Goal: Task Accomplishment & Management: Manage account settings

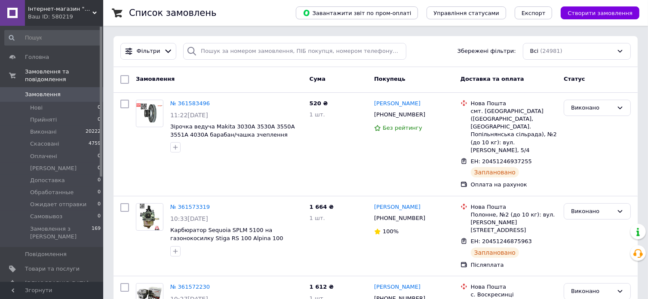
click at [62, 14] on div "Ваш ID: 580219" at bounding box center [65, 17] width 75 height 8
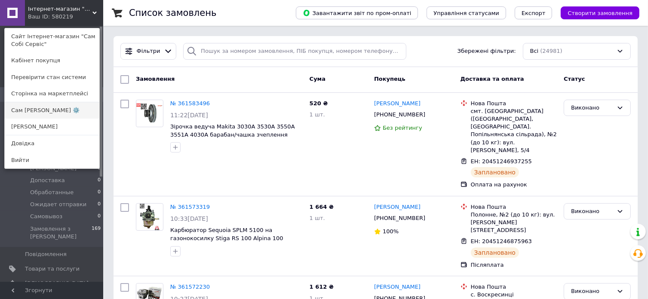
click at [57, 111] on link "Сам [PERSON_NAME] ⚙️" at bounding box center [52, 110] width 95 height 16
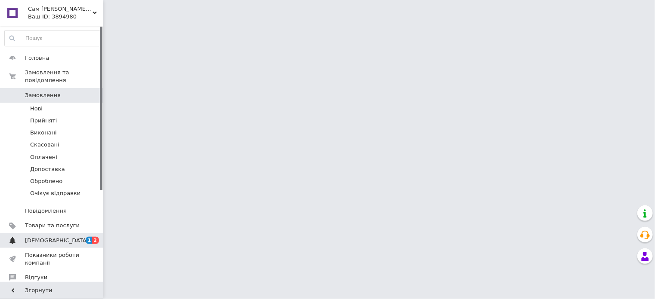
click at [58, 237] on span "[DEMOGRAPHIC_DATA]" at bounding box center [52, 241] width 55 height 8
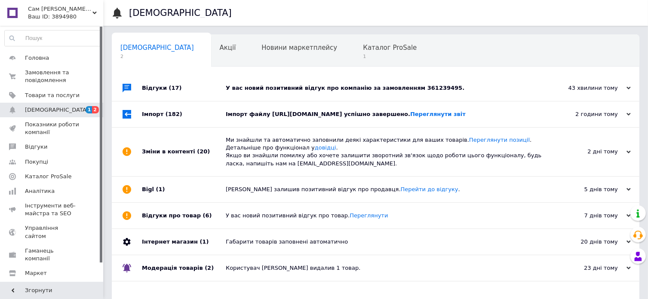
click at [379, 86] on div "У вас новий позитивний відгук про компанію за замовленням 361239495." at bounding box center [385, 88] width 319 height 8
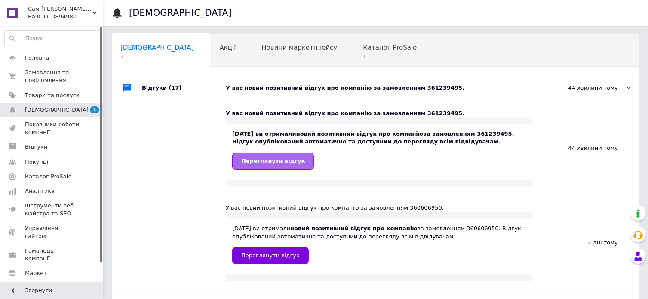
click at [283, 164] on span "Переглянути відгук" at bounding box center [273, 161] width 64 height 6
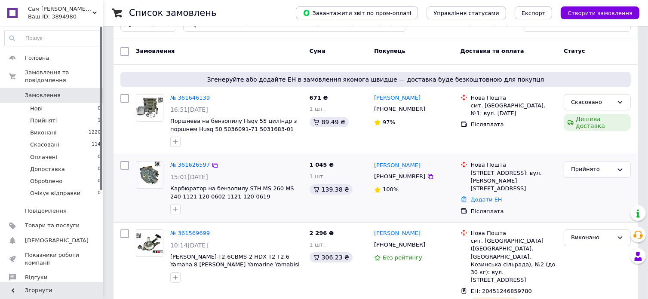
scroll to position [43, 0]
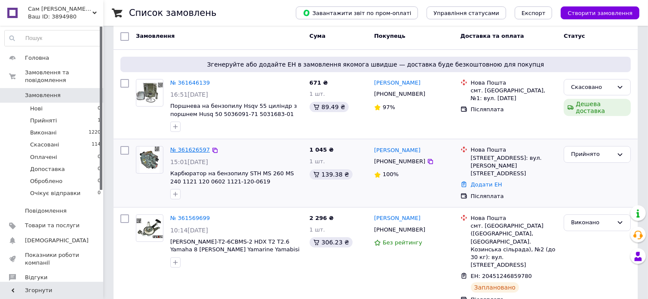
click at [193, 149] on link "№ 361626597" at bounding box center [190, 150] width 40 height 6
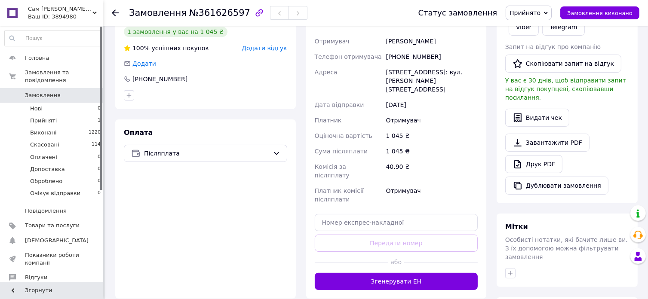
scroll to position [258, 0]
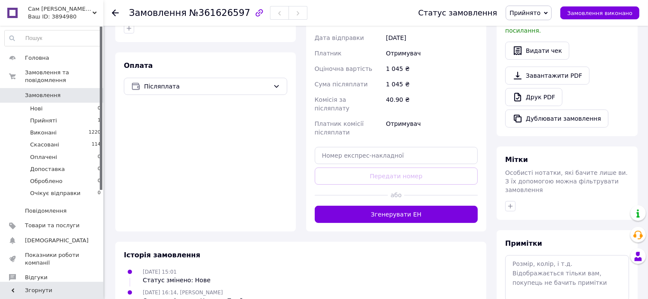
drag, startPoint x: 404, startPoint y: 191, endPoint x: 378, endPoint y: 191, distance: 25.8
click at [404, 206] on button "Згенерувати ЕН" at bounding box center [396, 214] width 163 height 17
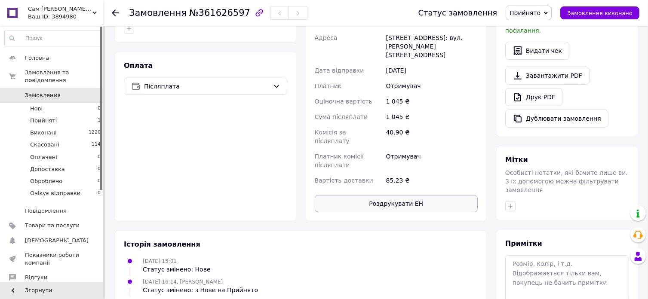
click at [384, 195] on button "Роздрукувати ЕН" at bounding box center [396, 203] width 163 height 17
click at [599, 15] on span "Замовлення виконано" at bounding box center [599, 13] width 65 height 6
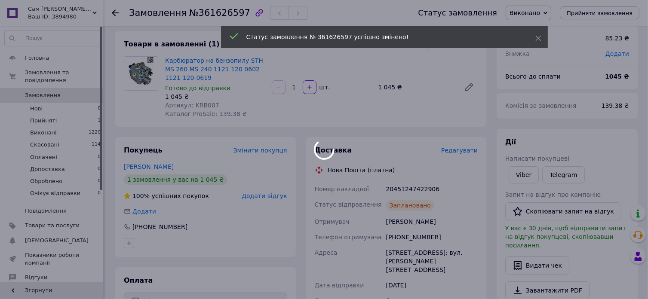
scroll to position [0, 0]
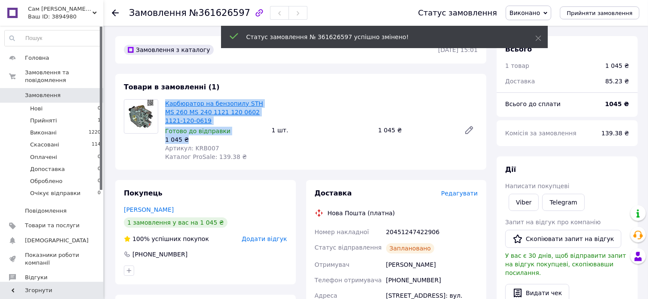
drag, startPoint x: 188, startPoint y: 140, endPoint x: 166, endPoint y: 107, distance: 40.3
click at [166, 107] on div "Карбюратор на бензопилу STH MS 260 MS 240 1121 120 0602 1121-120-0619 Готово до…" at bounding box center [215, 130] width 107 height 65
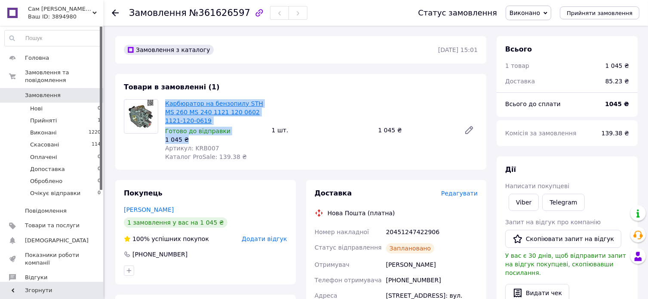
copy div "Карбюратор на бензопилу STH MS 260 MS 240 1121 120 0602 1121-120-0619 Готово до…"
click at [521, 205] on link "Viber" at bounding box center [524, 202] width 30 height 17
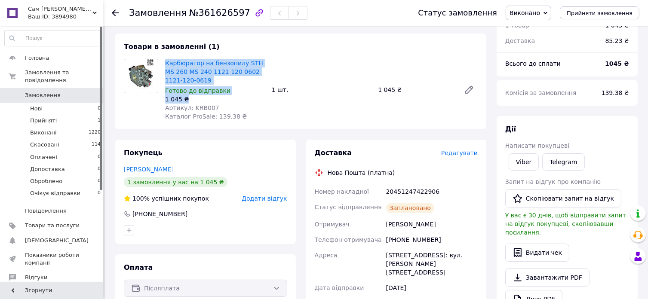
scroll to position [86, 0]
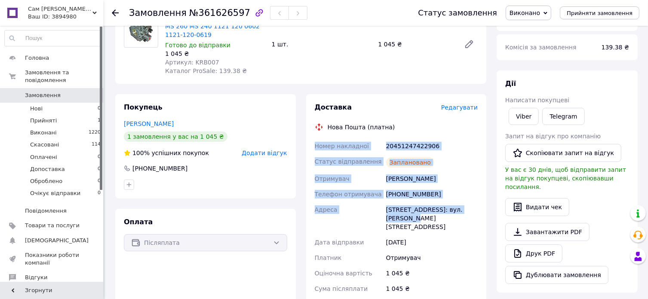
drag, startPoint x: 316, startPoint y: 142, endPoint x: 491, endPoint y: 214, distance: 188.8
click at [491, 214] on div "Доставка Редагувати Нова Пошта (платна) Номер накладної 20451247422906 Статус в…" at bounding box center [396, 243] width 191 height 299
copy div "Номер накладної 20451247422906 Статус відправлення Заплановано Отримувач Кусяк …"
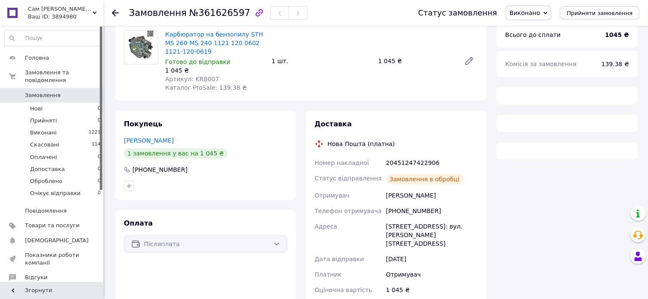
scroll to position [86, 0]
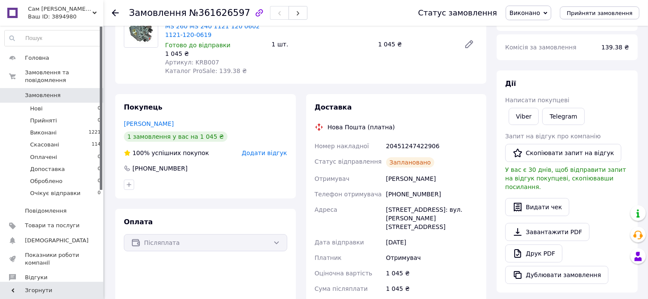
click at [71, 13] on div "Ваш ID: 3894980" at bounding box center [65, 17] width 75 height 8
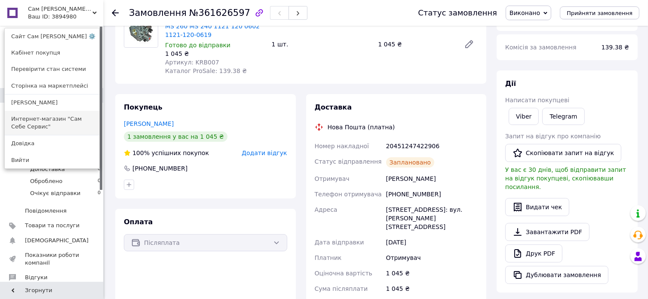
click at [46, 118] on link "Интернет-магазин "Сам Себе Сервис"" at bounding box center [52, 123] width 95 height 24
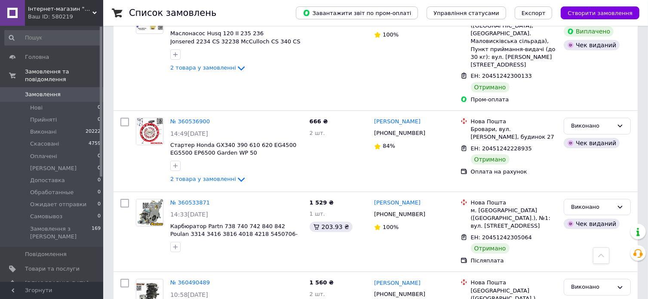
scroll to position [3311, 0]
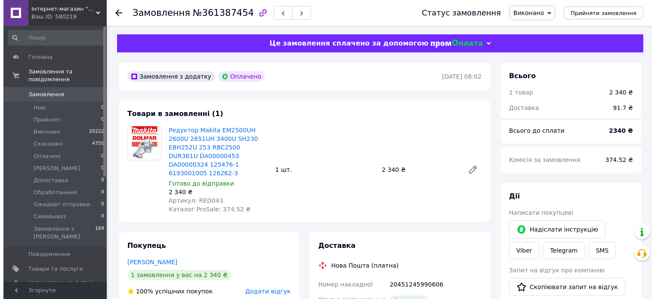
scroll to position [129, 0]
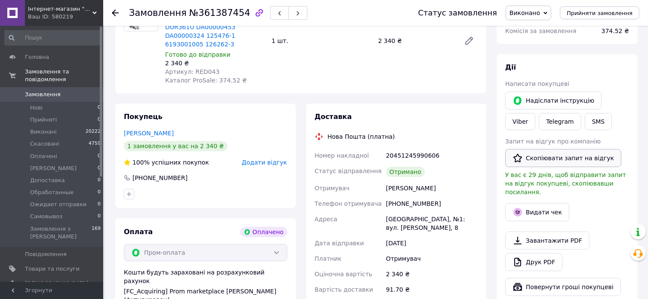
click at [558, 159] on button "Скопіювати запит на відгук" at bounding box center [563, 158] width 116 height 18
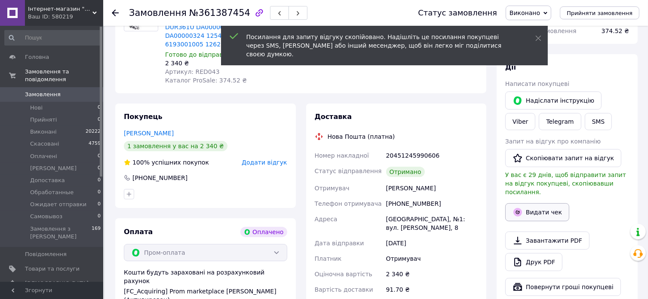
click at [547, 204] on button "Видати чек" at bounding box center [537, 212] width 64 height 18
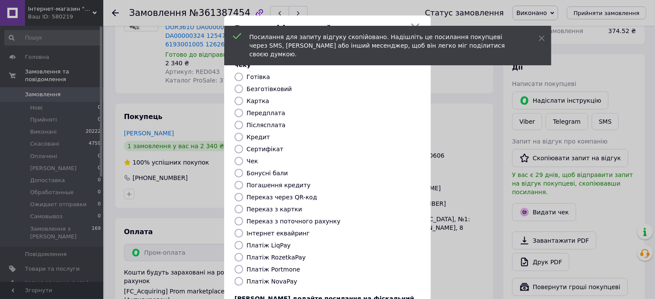
click at [278, 86] on label "Безготівковий" at bounding box center [268, 89] width 45 height 7
click at [243, 85] on input "Безготівковий" at bounding box center [238, 89] width 9 height 9
radio input "true"
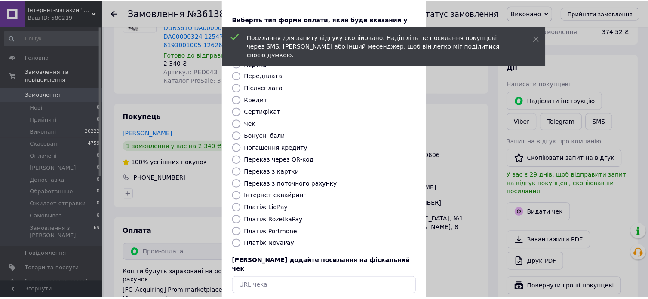
scroll to position [70, 0]
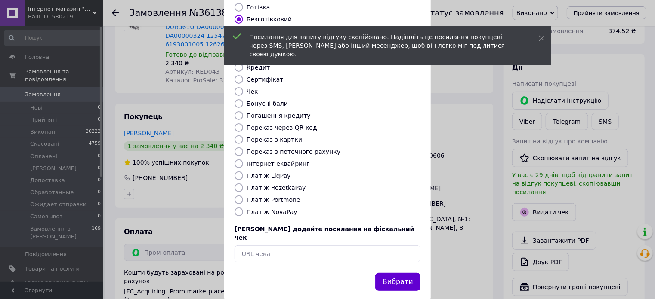
click at [392, 273] on button "Вибрати" at bounding box center [397, 282] width 45 height 18
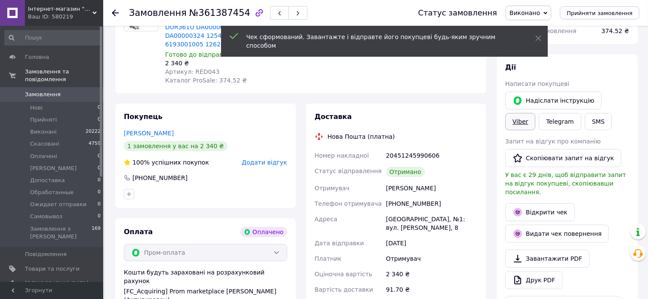
click at [535, 113] on link "Viber" at bounding box center [520, 121] width 30 height 17
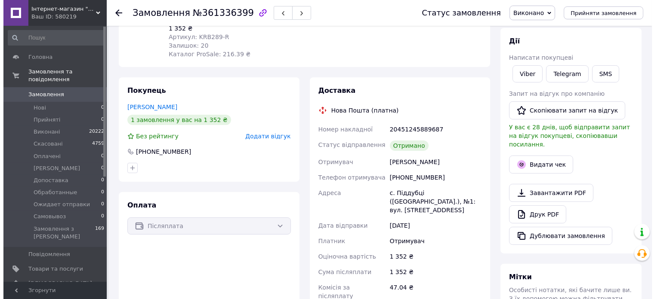
scroll to position [129, 0]
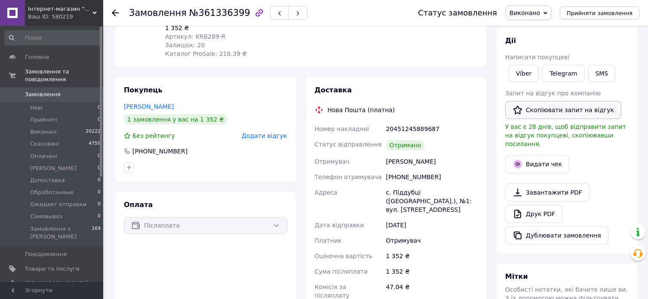
click at [559, 114] on button "Скопіювати запит на відгук" at bounding box center [563, 110] width 116 height 18
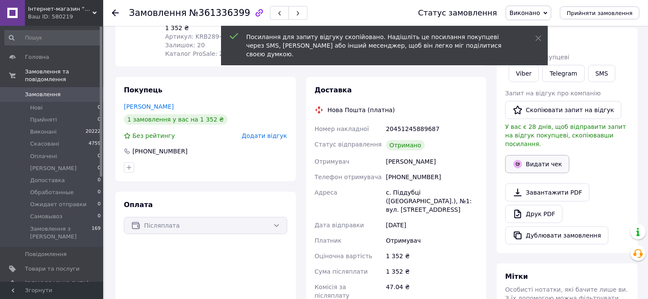
click at [553, 155] on button "Видати чек" at bounding box center [537, 164] width 64 height 18
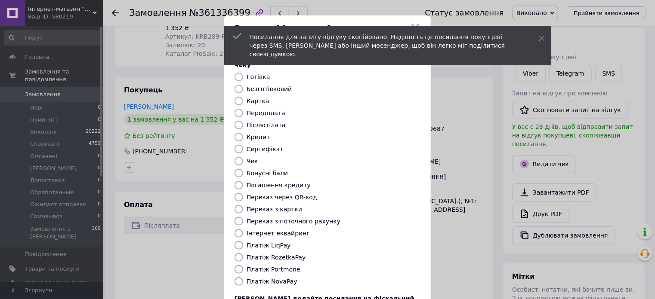
click at [267, 86] on label "Безготівковий" at bounding box center [268, 89] width 45 height 7
click at [243, 85] on input "Безготівковий" at bounding box center [238, 89] width 9 height 9
radio input "true"
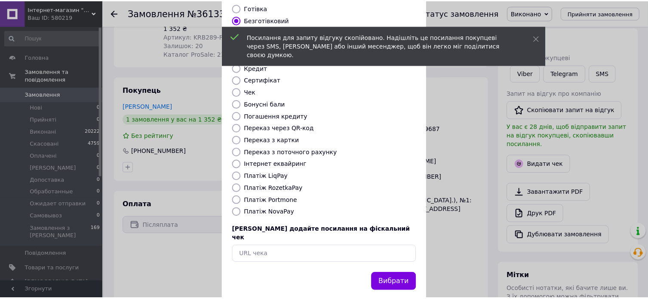
scroll to position [70, 0]
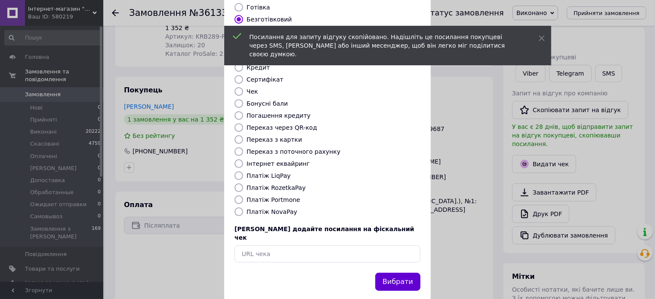
click at [396, 273] on button "Вибрати" at bounding box center [397, 282] width 45 height 18
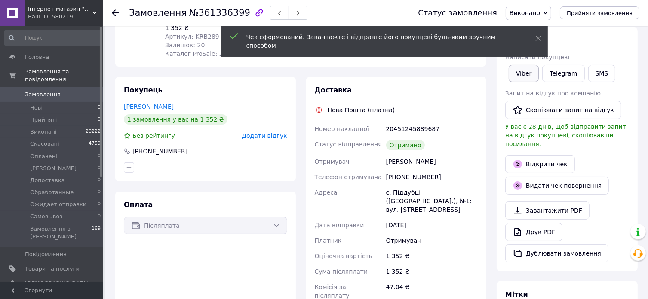
click at [519, 77] on link "Viber" at bounding box center [524, 73] width 30 height 17
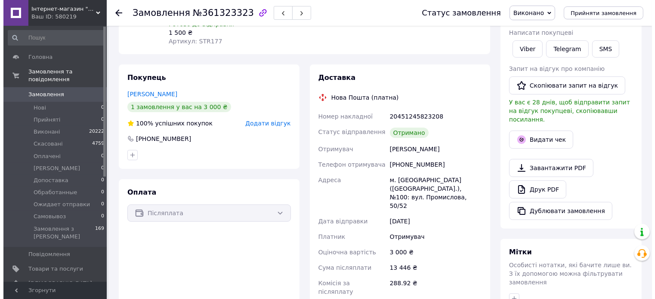
scroll to position [129, 0]
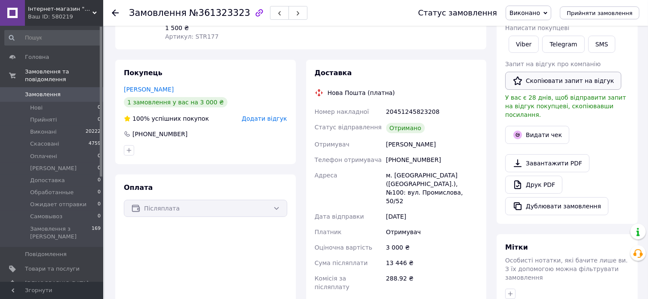
click at [583, 82] on button "Скопіювати запит на відгук" at bounding box center [563, 81] width 116 height 18
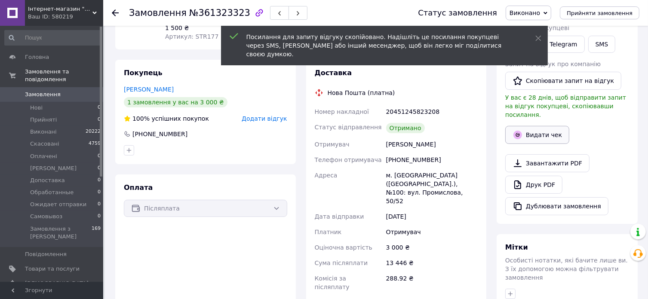
click at [550, 127] on button "Видати чек" at bounding box center [537, 135] width 64 height 18
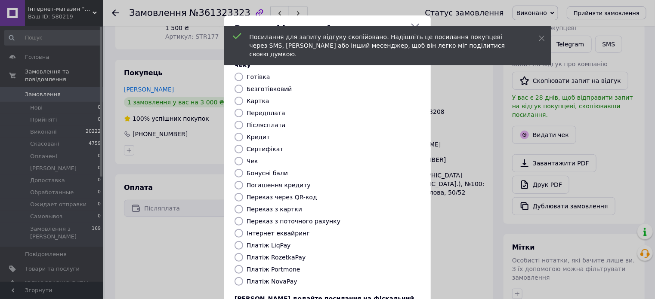
click at [277, 86] on label "Безготівковий" at bounding box center [268, 89] width 45 height 7
click at [243, 85] on input "Безготівковий" at bounding box center [238, 89] width 9 height 9
radio input "true"
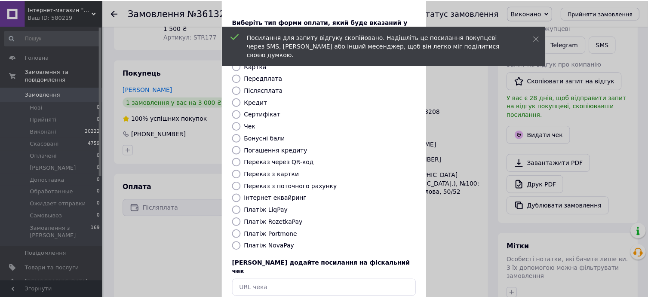
scroll to position [70, 0]
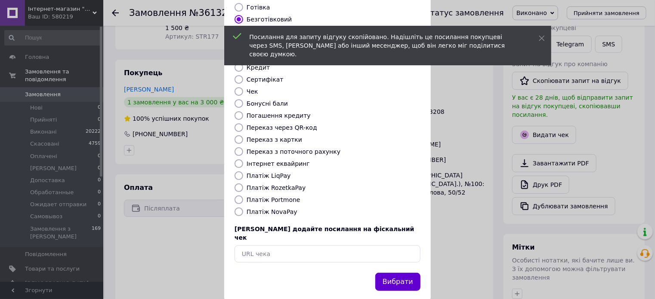
click at [393, 273] on button "Вибрати" at bounding box center [397, 282] width 45 height 18
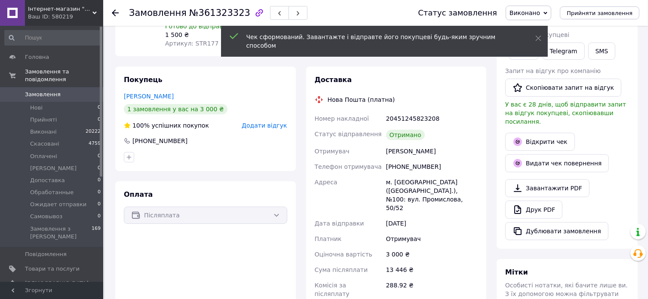
scroll to position [43, 0]
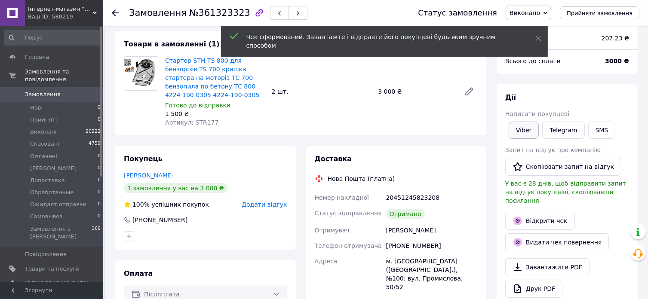
drag, startPoint x: 526, startPoint y: 129, endPoint x: 522, endPoint y: 129, distance: 4.3
click at [526, 129] on link "Viber" at bounding box center [524, 130] width 30 height 17
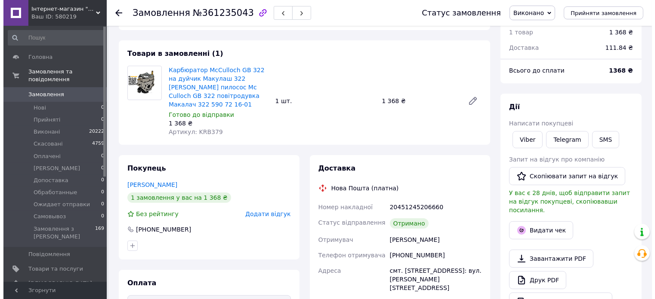
scroll to position [129, 0]
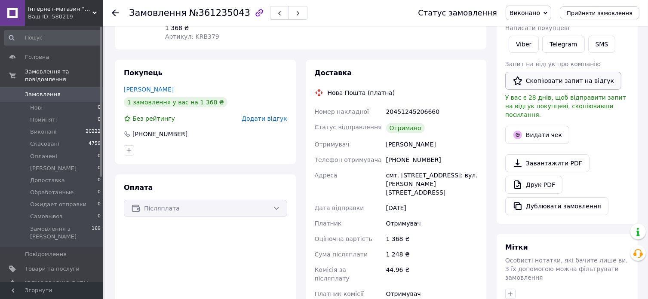
click at [573, 84] on button "Скопіювати запит на відгук" at bounding box center [563, 81] width 116 height 18
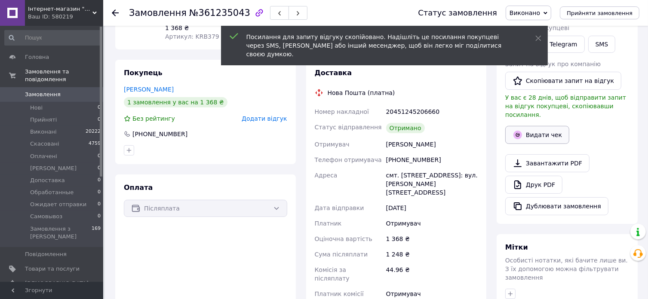
click at [553, 129] on button "Видати чек" at bounding box center [537, 135] width 64 height 18
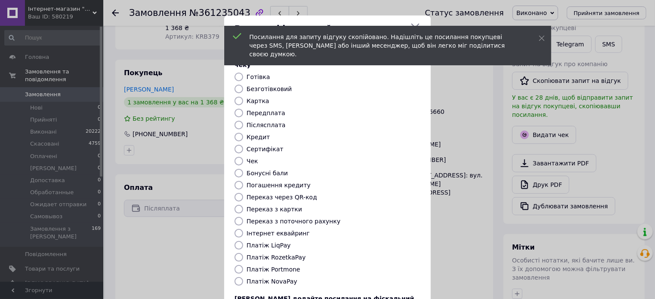
click at [268, 86] on label "Безготівковий" at bounding box center [268, 89] width 45 height 7
click at [243, 85] on input "Безготівковий" at bounding box center [238, 89] width 9 height 9
radio input "true"
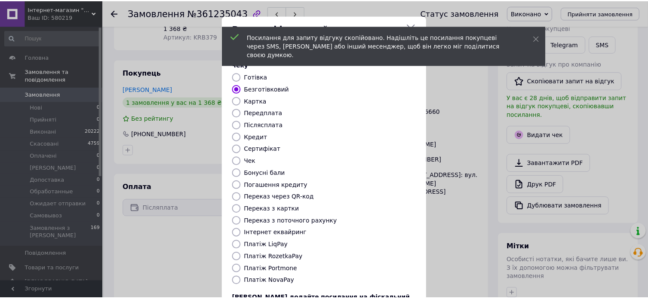
scroll to position [70, 0]
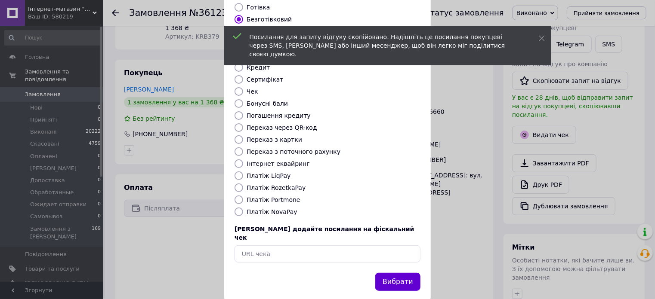
click at [403, 273] on button "Вибрати" at bounding box center [397, 282] width 45 height 18
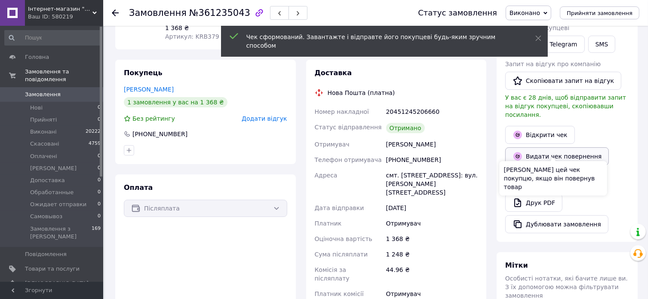
scroll to position [86, 0]
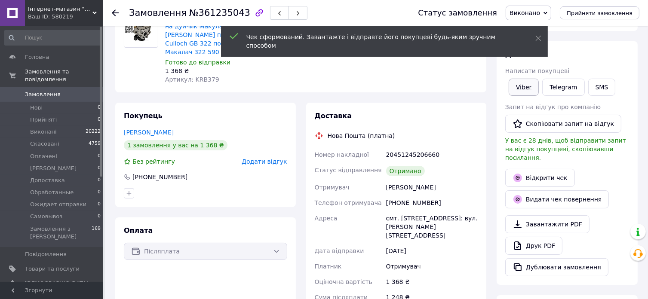
click at [522, 89] on link "Viber" at bounding box center [524, 87] width 30 height 17
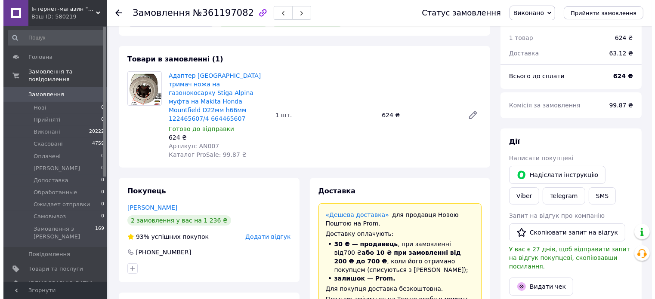
scroll to position [86, 0]
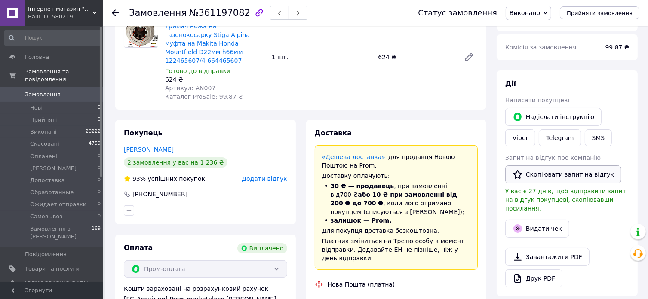
click at [562, 180] on button "Скопіювати запит на відгук" at bounding box center [563, 175] width 116 height 18
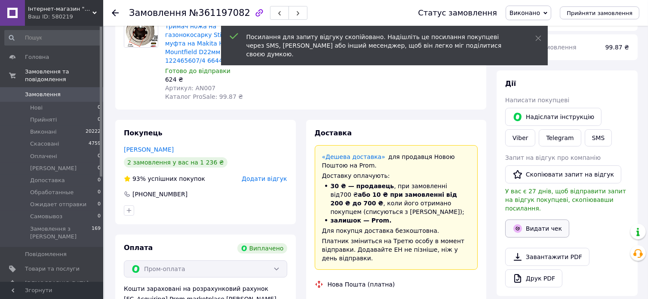
click at [550, 220] on button "Видати чек" at bounding box center [537, 229] width 64 height 18
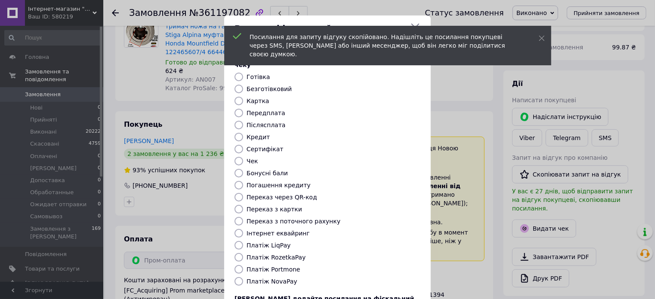
click at [258, 86] on label "Безготівковий" at bounding box center [268, 89] width 45 height 7
click at [243, 85] on input "Безготівковий" at bounding box center [238, 89] width 9 height 9
radio input "true"
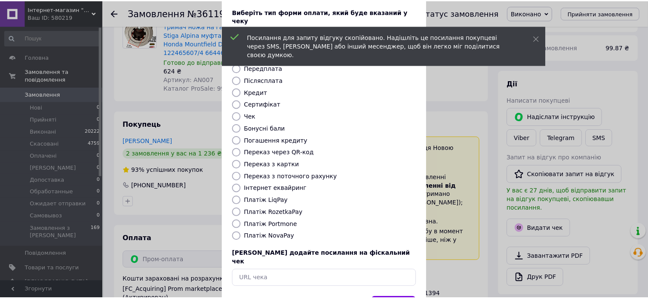
scroll to position [70, 0]
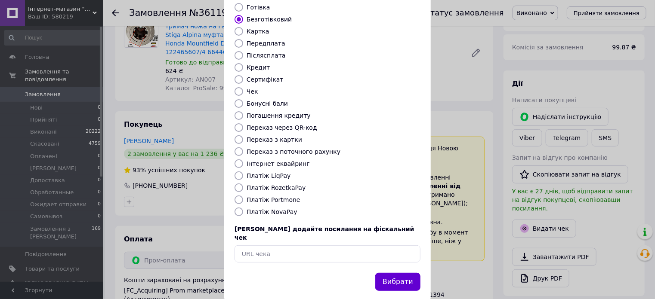
click at [390, 273] on button "Вибрати" at bounding box center [397, 282] width 45 height 18
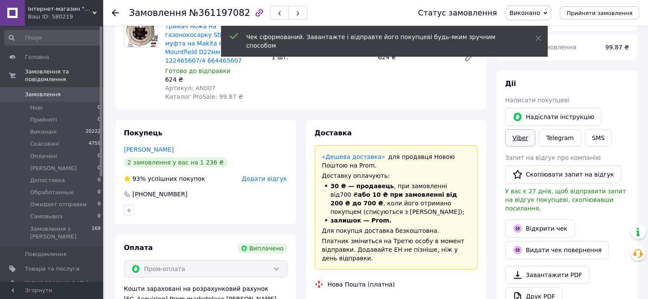
click at [535, 129] on link "Viber" at bounding box center [520, 137] width 30 height 17
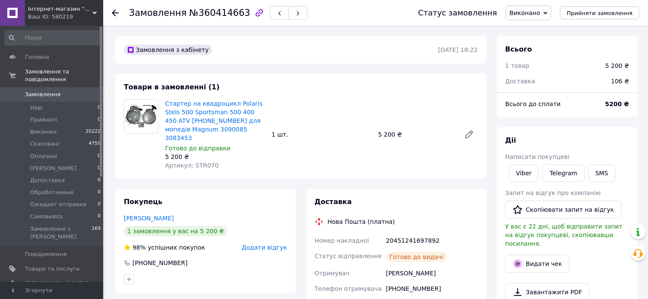
click at [73, 16] on div "Ваш ID: 580219" at bounding box center [65, 17] width 75 height 8
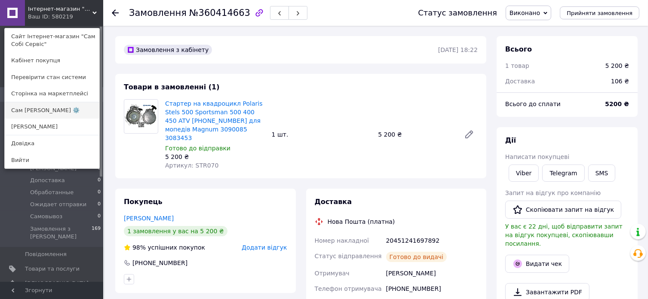
click at [50, 108] on link "Сам [PERSON_NAME] ⚙️" at bounding box center [52, 110] width 95 height 16
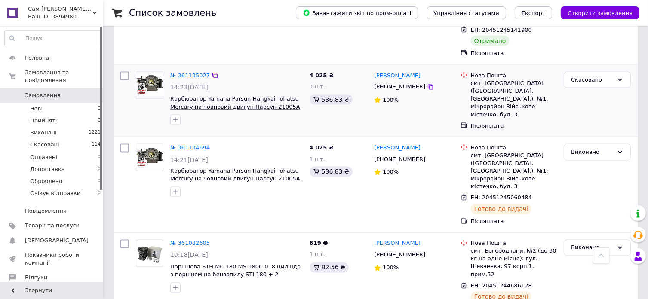
scroll to position [1462, 0]
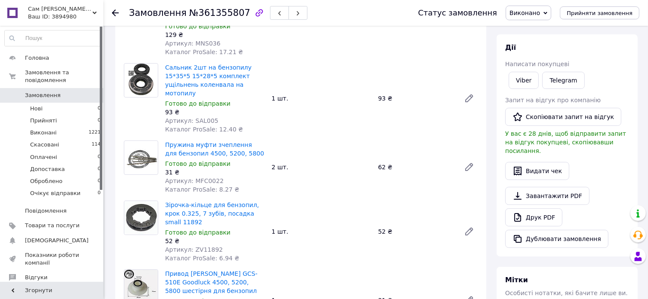
scroll to position [172, 0]
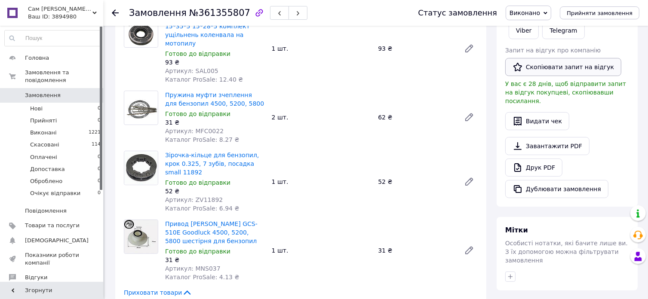
click at [595, 68] on button "Скопіювати запит на відгук" at bounding box center [563, 67] width 116 height 18
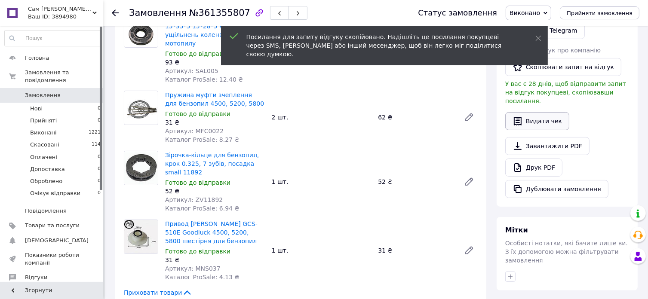
click at [547, 113] on button "Видати чек" at bounding box center [537, 121] width 64 height 18
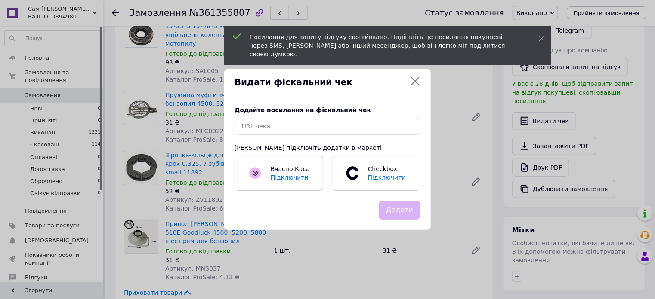
click at [416, 83] on icon at bounding box center [415, 81] width 8 height 8
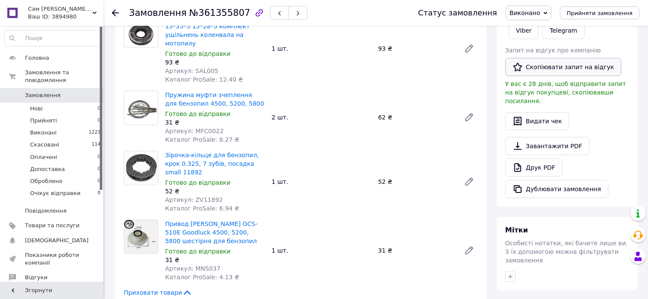
click at [552, 70] on button "Скопіювати запит на відгук" at bounding box center [563, 67] width 116 height 18
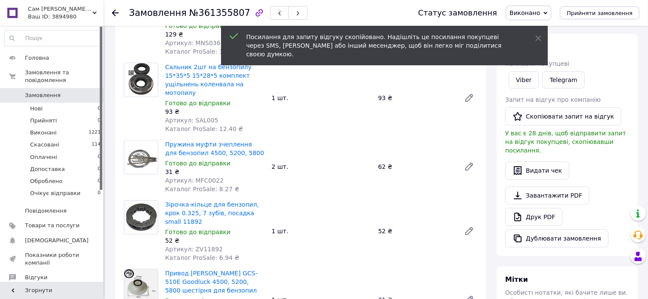
scroll to position [86, 0]
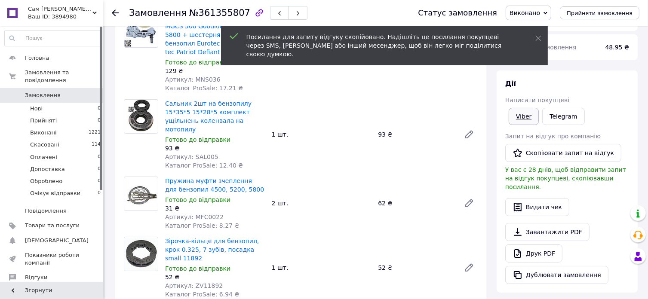
click at [523, 115] on link "Viber" at bounding box center [524, 116] width 30 height 17
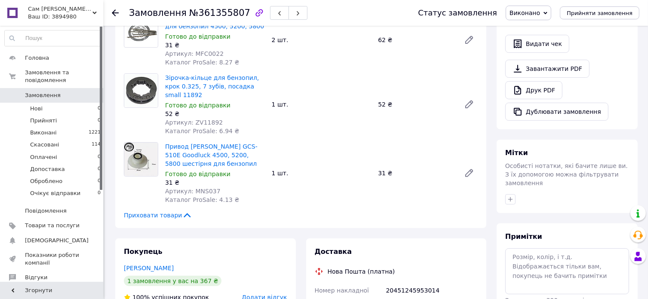
scroll to position [301, 0]
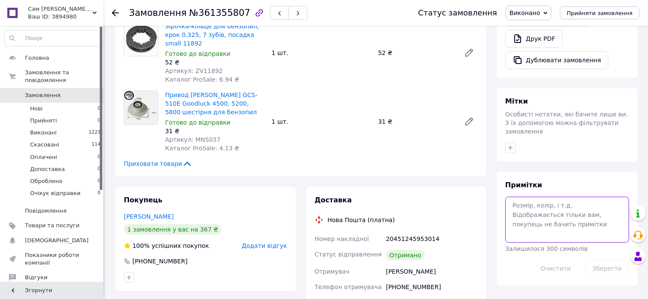
click at [565, 197] on textarea at bounding box center [567, 220] width 124 height 46
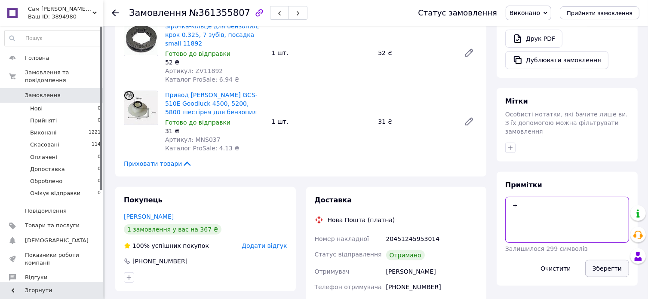
type textarea "+"
click at [604, 260] on button "Зберегти" at bounding box center [607, 268] width 44 height 17
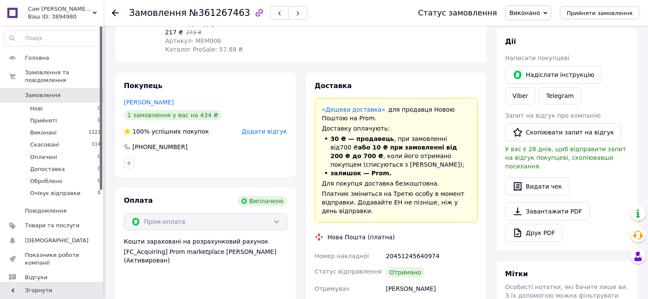
scroll to position [129, 0]
click at [576, 130] on button "Скопіювати запит на відгук" at bounding box center [563, 132] width 116 height 18
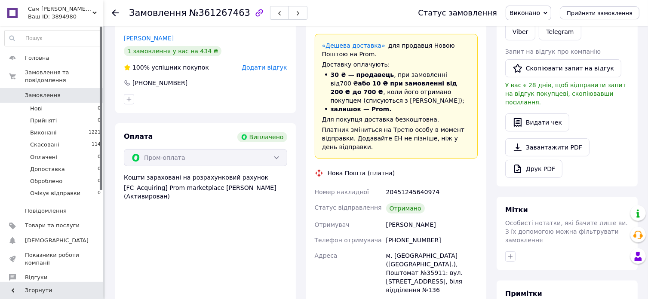
scroll to position [301, 0]
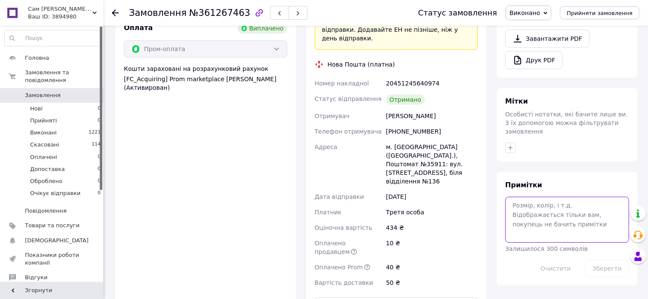
click at [544, 212] on textarea at bounding box center [567, 220] width 124 height 46
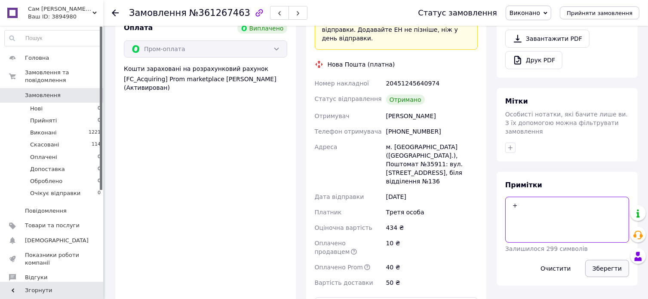
type textarea "+"
click at [615, 260] on button "Зберегти" at bounding box center [607, 268] width 44 height 17
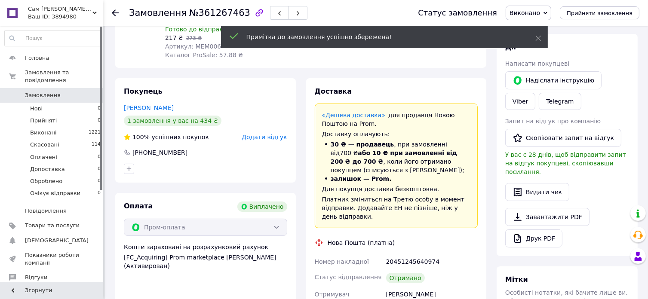
scroll to position [86, 0]
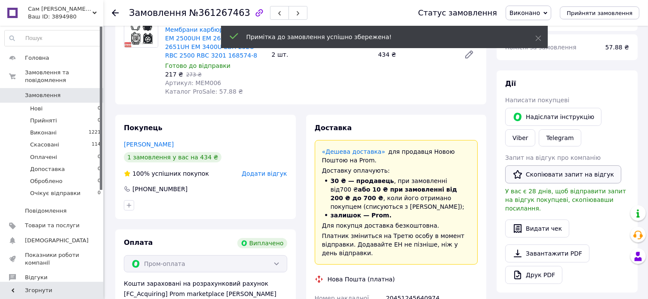
click at [567, 172] on button "Скопіювати запит на відгук" at bounding box center [563, 175] width 116 height 18
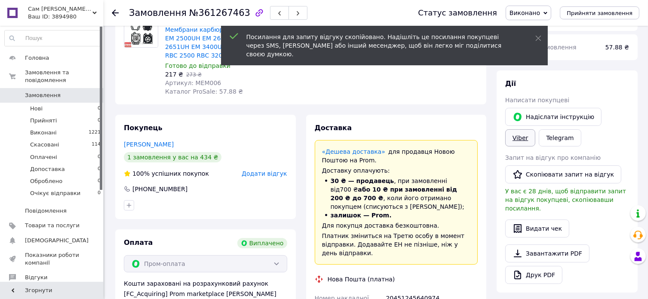
click at [535, 129] on link "Viber" at bounding box center [520, 137] width 30 height 17
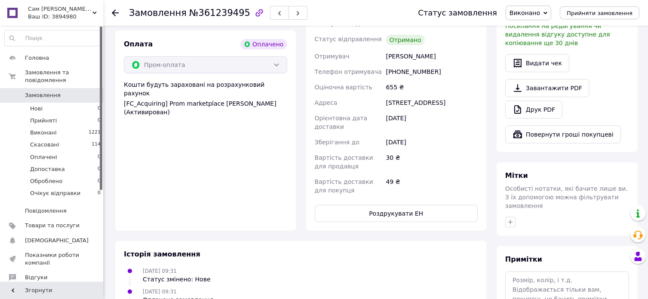
scroll to position [301, 0]
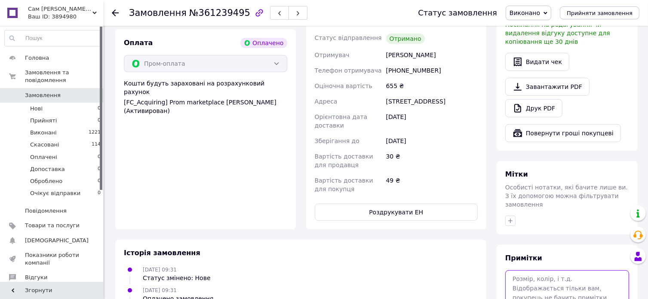
click at [552, 280] on textarea at bounding box center [567, 293] width 124 height 46
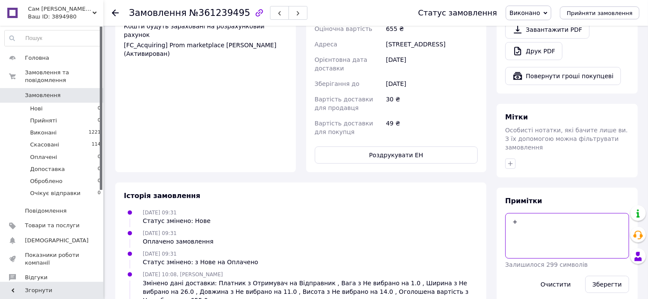
scroll to position [430, 0]
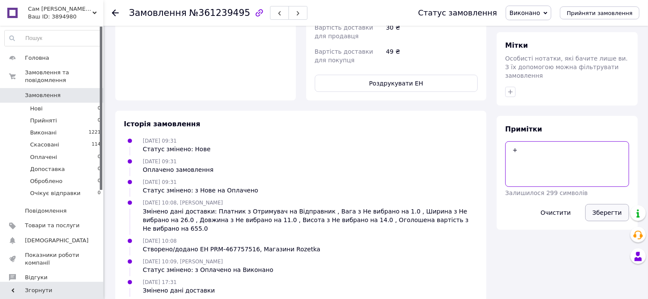
type textarea "+"
click at [610, 204] on button "Зберегти" at bounding box center [607, 212] width 44 height 17
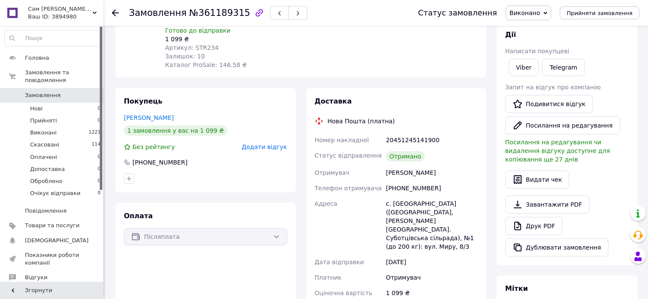
scroll to position [172, 0]
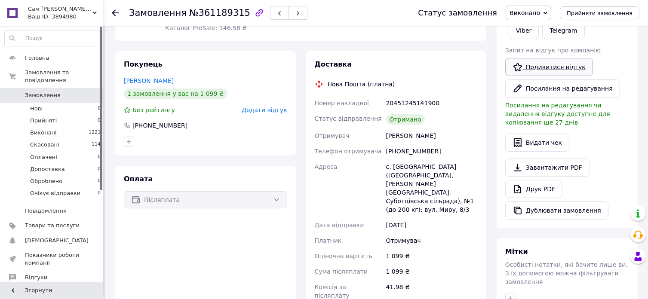
click at [557, 68] on link "Подивитися відгук" at bounding box center [549, 67] width 88 height 18
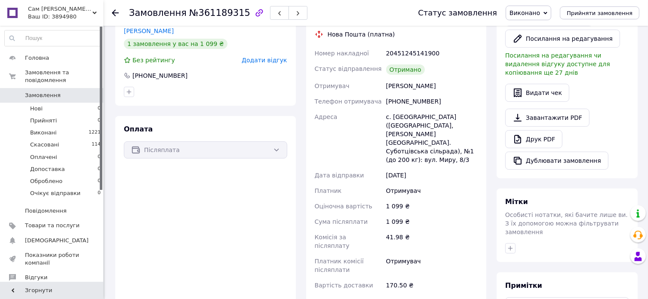
scroll to position [301, 0]
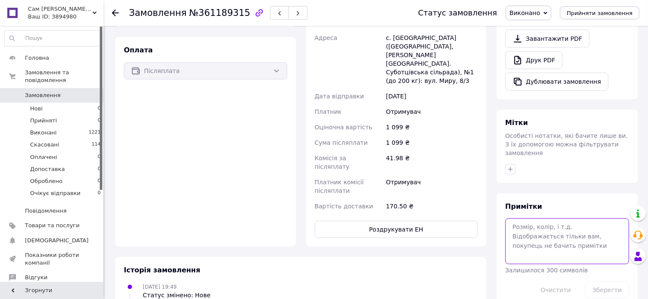
click at [546, 218] on textarea at bounding box center [567, 241] width 124 height 46
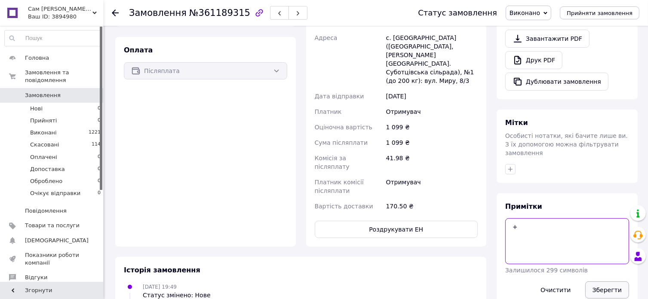
type textarea "+"
click at [608, 282] on button "Зберегти" at bounding box center [607, 290] width 44 height 17
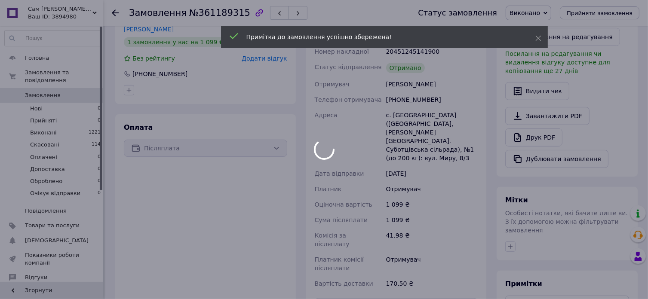
scroll to position [215, 0]
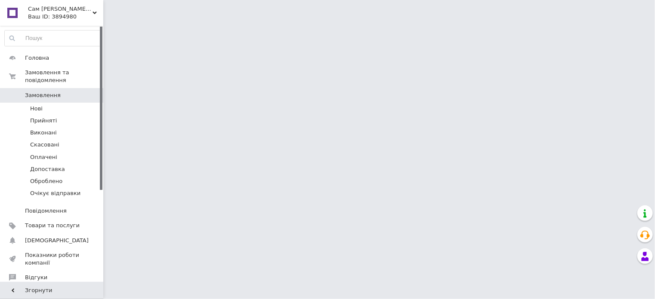
click at [73, 10] on span "Сам [PERSON_NAME] ⚙️" at bounding box center [60, 9] width 65 height 8
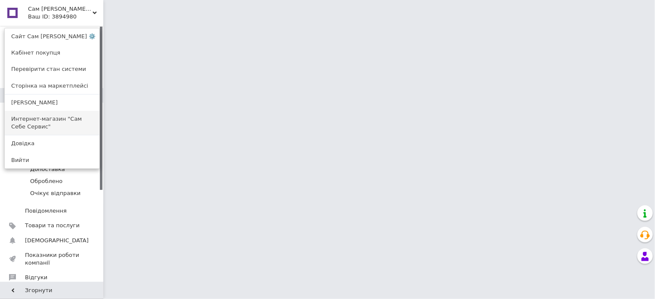
click at [61, 115] on link "Интернет-магазин "Сам Себе Сервис"" at bounding box center [52, 123] width 95 height 24
